Goal: Information Seeking & Learning: Learn about a topic

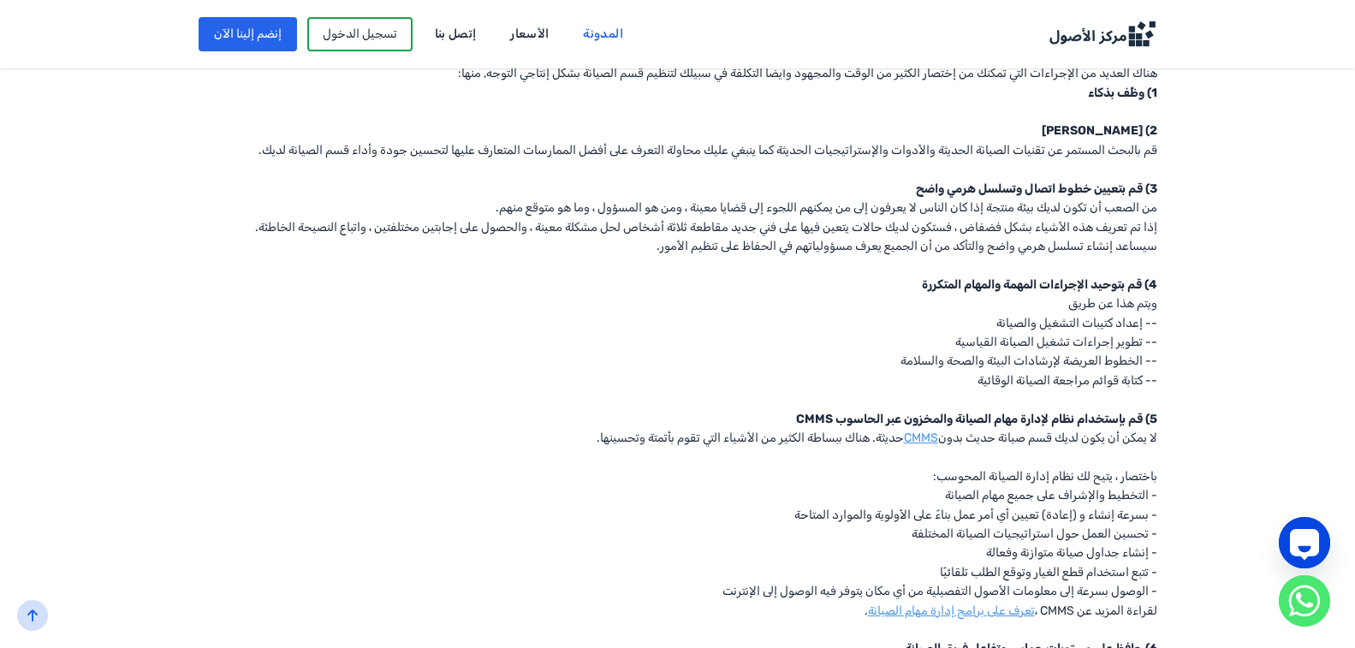
scroll to position [1541, 0]
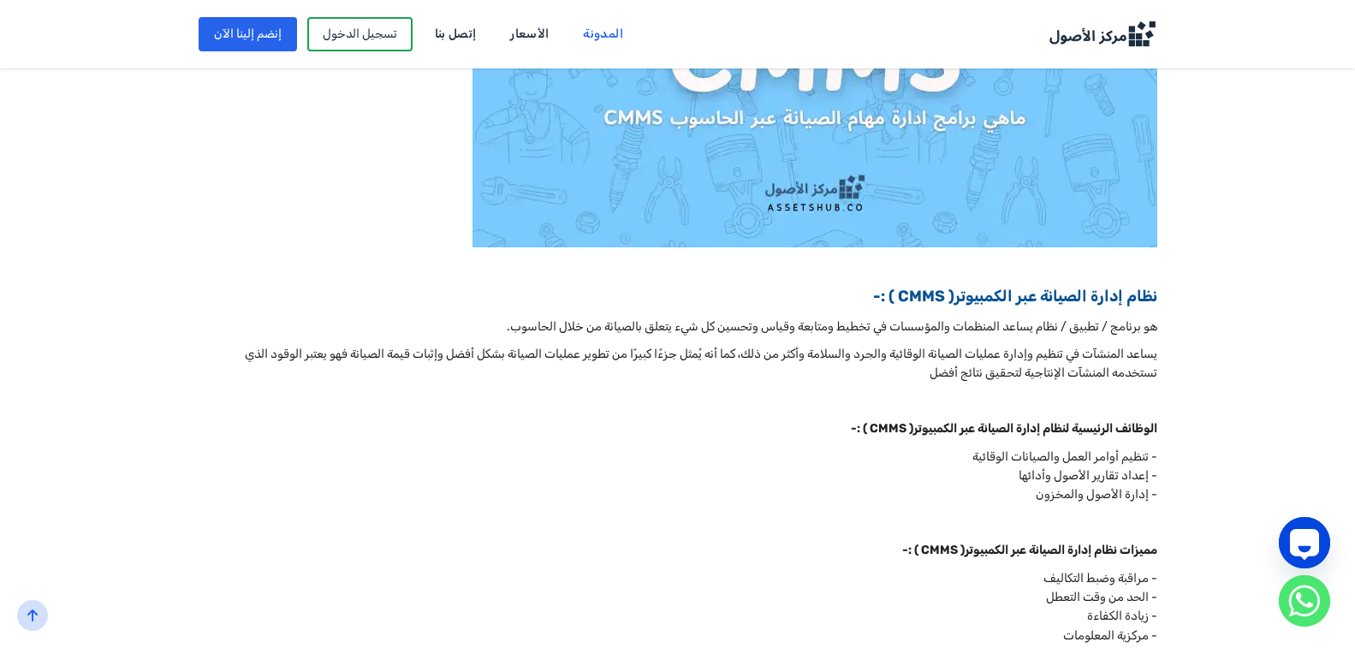
scroll to position [599, 0]
